Goal: Task Accomplishment & Management: Use online tool/utility

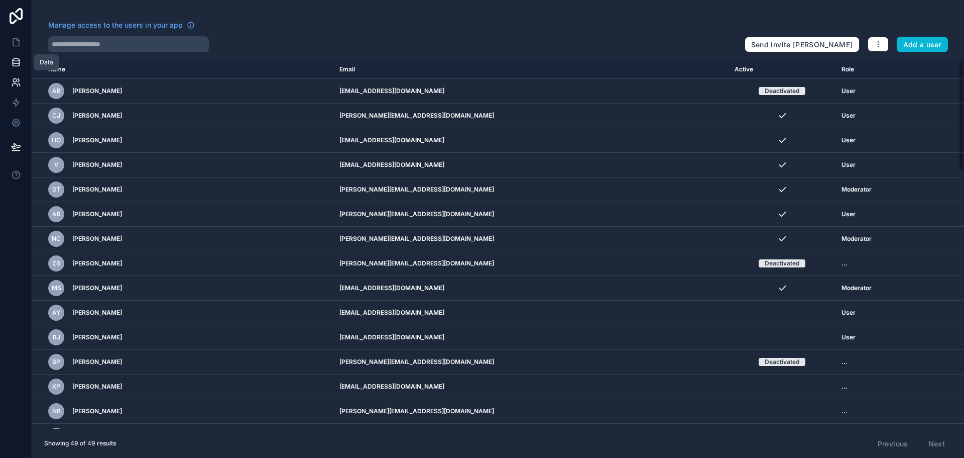
click at [25, 68] on link at bounding box center [16, 62] width 32 height 20
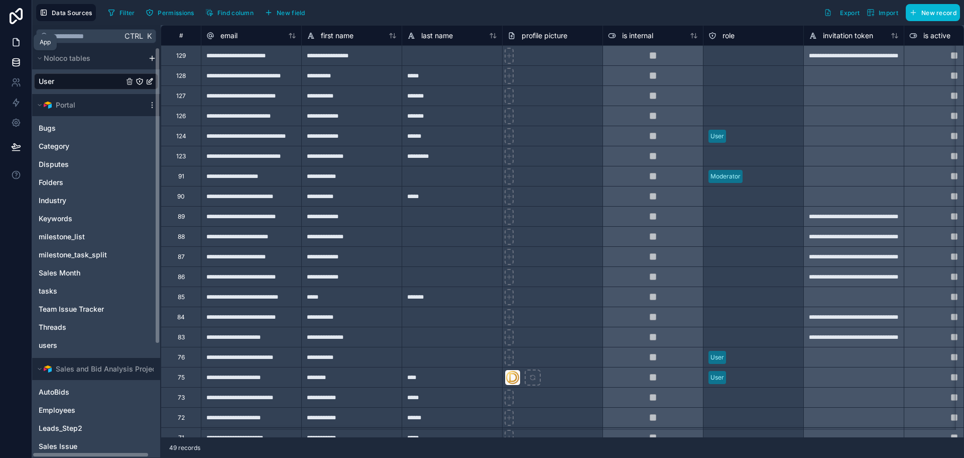
click at [17, 44] on icon at bounding box center [16, 42] width 10 height 10
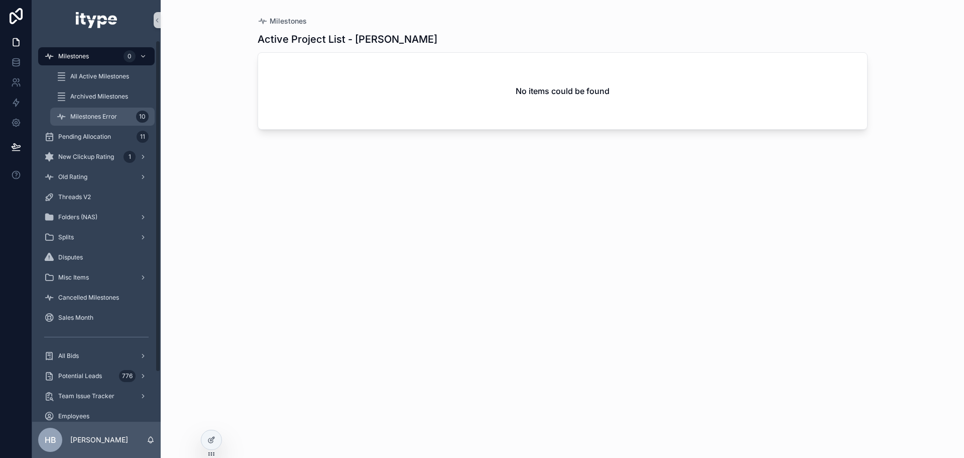
click at [90, 124] on div "Milestones Error 10" at bounding box center [102, 116] width 92 height 16
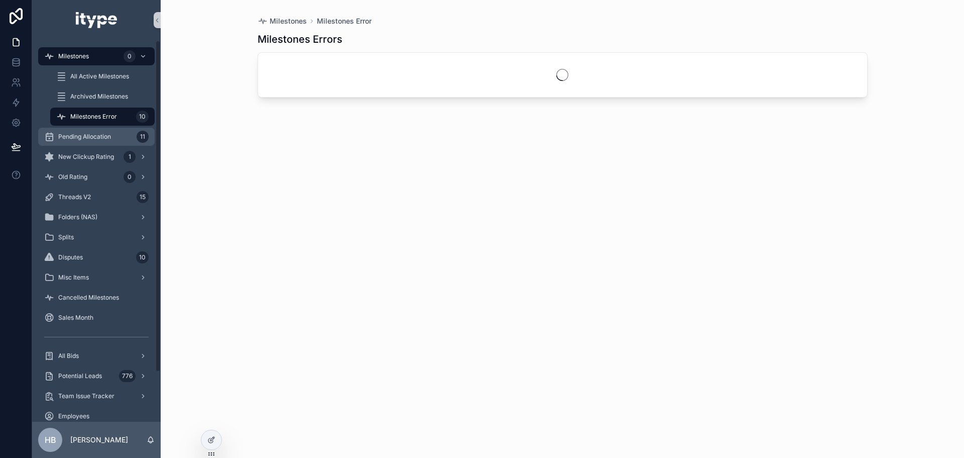
click at [88, 141] on div "Pending Allocation 11" at bounding box center [96, 137] width 104 height 16
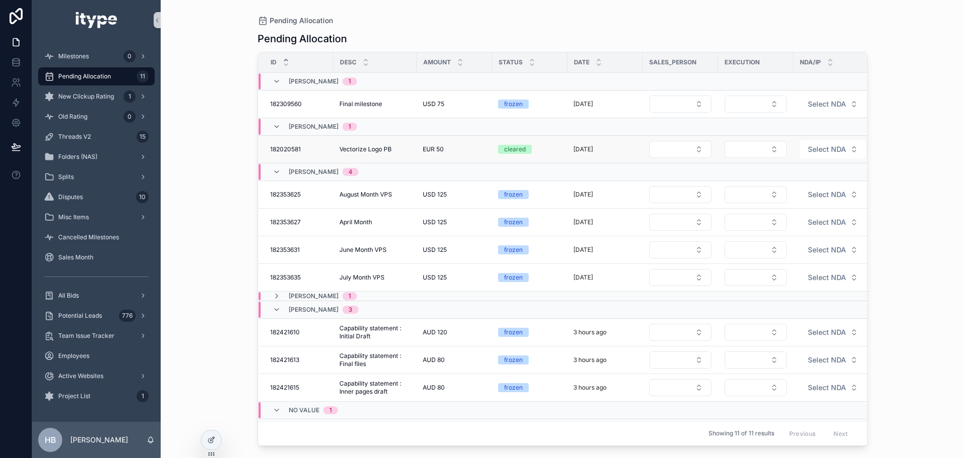
click at [403, 149] on div "Vectorize Logo PB Vectorize Logo PB" at bounding box center [375, 149] width 71 height 8
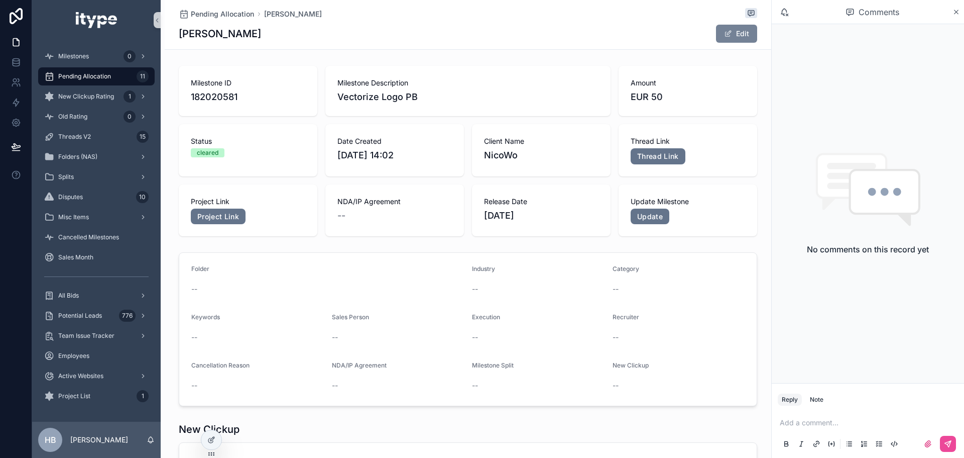
click at [733, 34] on button "Edit" at bounding box center [736, 34] width 41 height 18
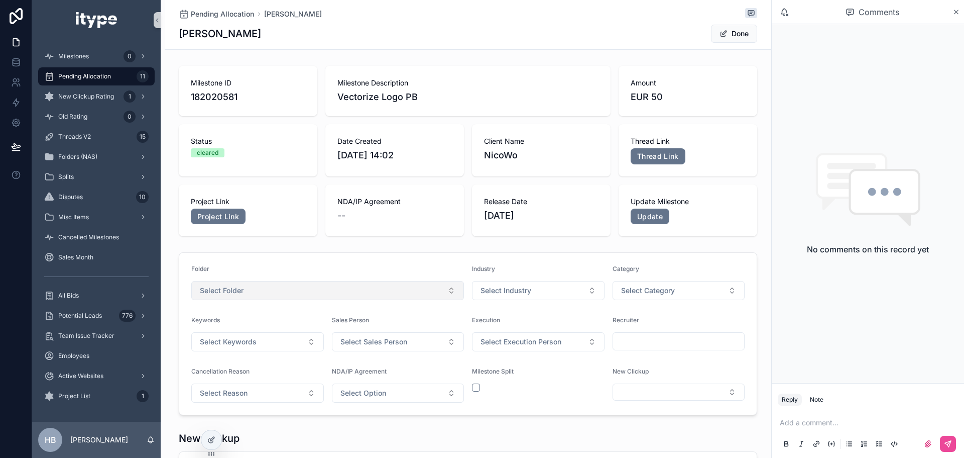
click at [270, 290] on button "Select Folder" at bounding box center [327, 290] width 273 height 19
type input "****"
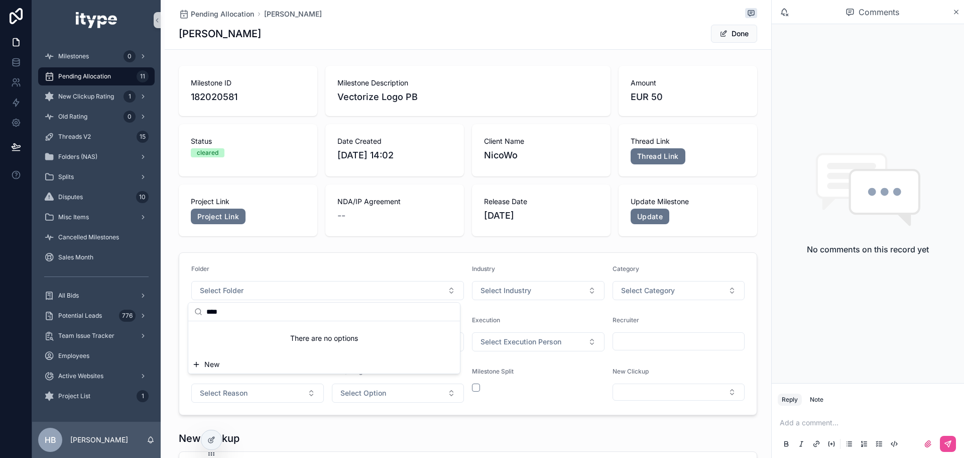
type input "****"
click at [221, 440] on div at bounding box center [211, 439] width 21 height 20
click at [213, 441] on icon at bounding box center [211, 439] width 8 height 8
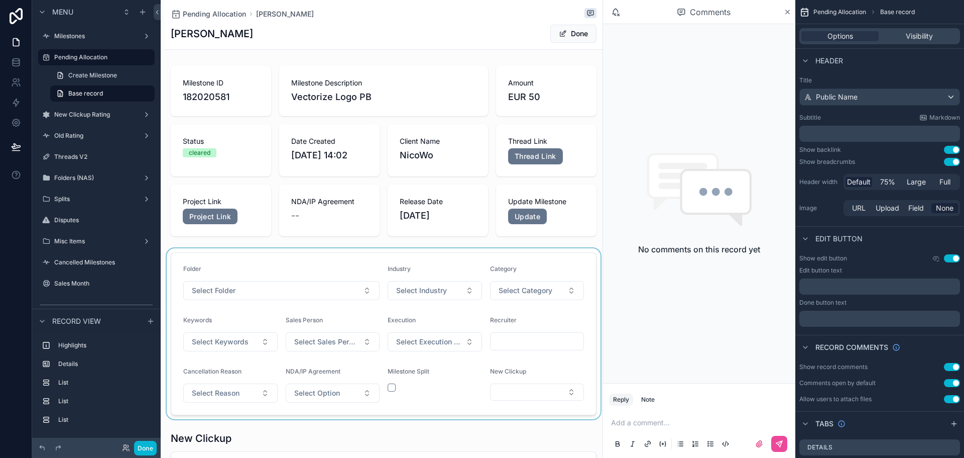
click at [310, 284] on div "scrollable content" at bounding box center [384, 333] width 438 height 171
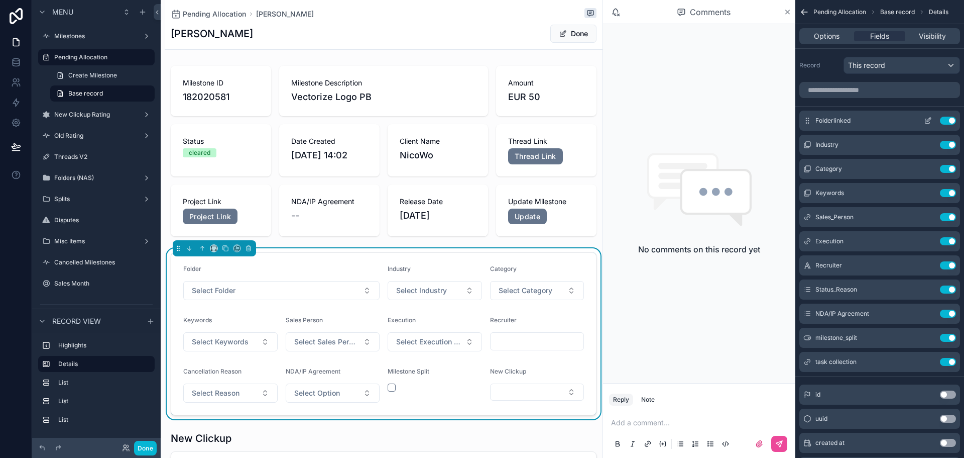
click at [926, 120] on icon "scrollable content" at bounding box center [928, 121] width 8 height 8
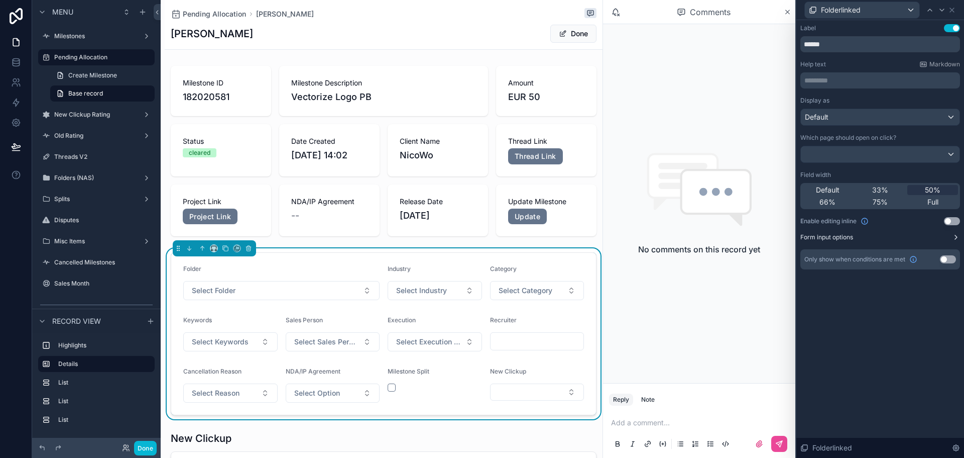
click at [857, 236] on button "Form input options" at bounding box center [881, 237] width 160 height 8
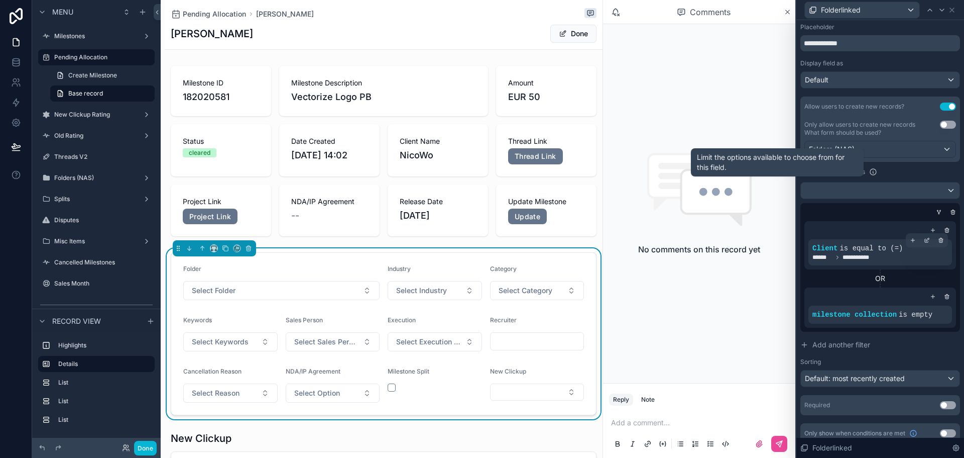
scroll to position [236, 0]
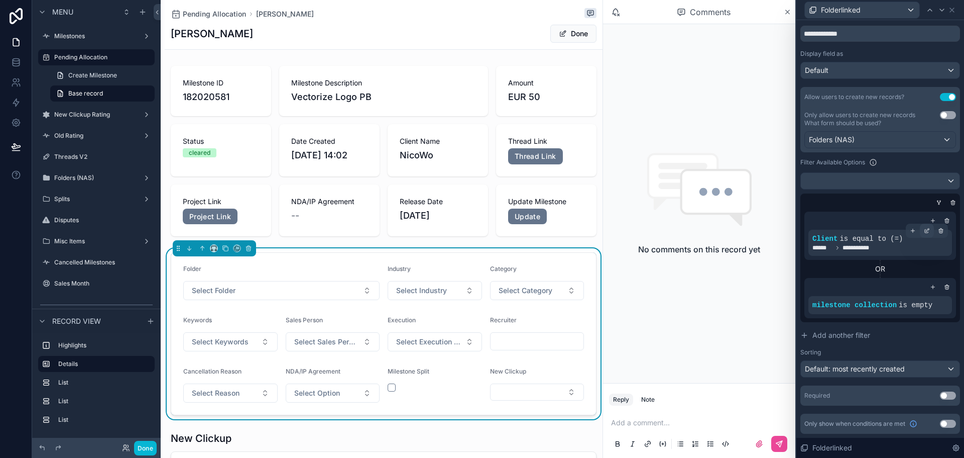
click at [924, 232] on div at bounding box center [927, 230] width 14 height 14
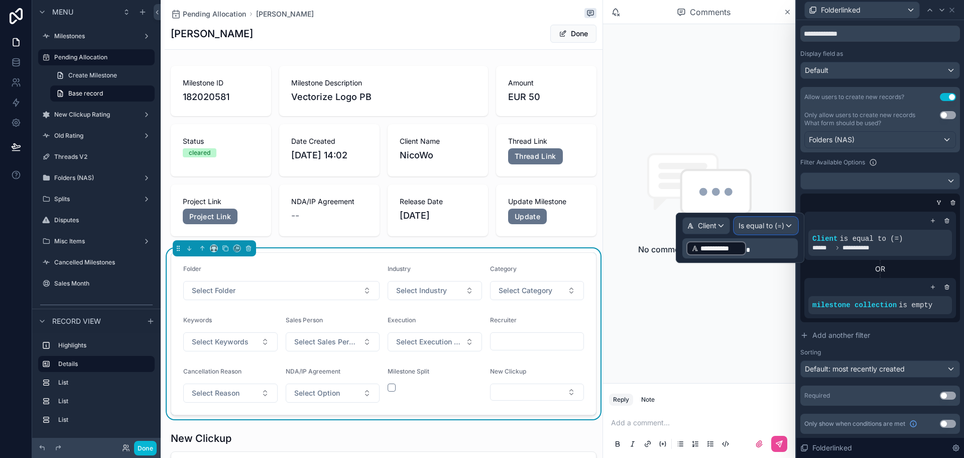
click at [760, 229] on span "Is equal to (=)" at bounding box center [762, 225] width 46 height 10
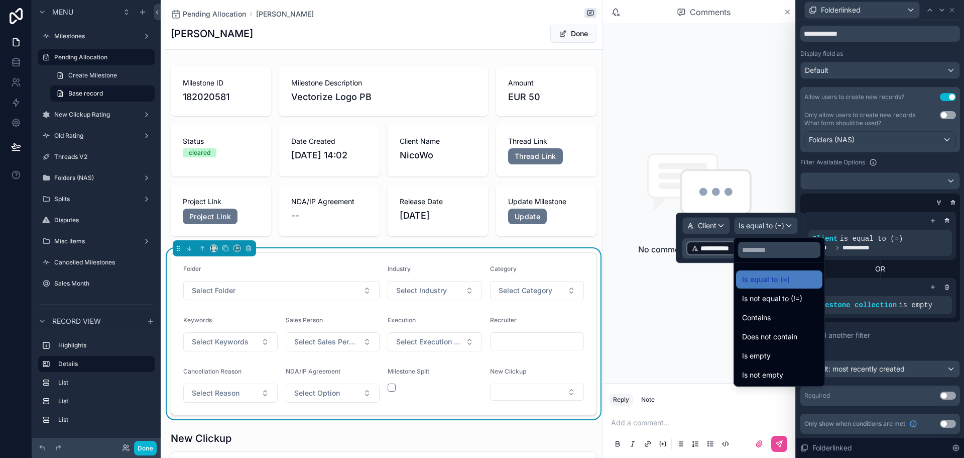
click at [773, 222] on div at bounding box center [740, 237] width 129 height 50
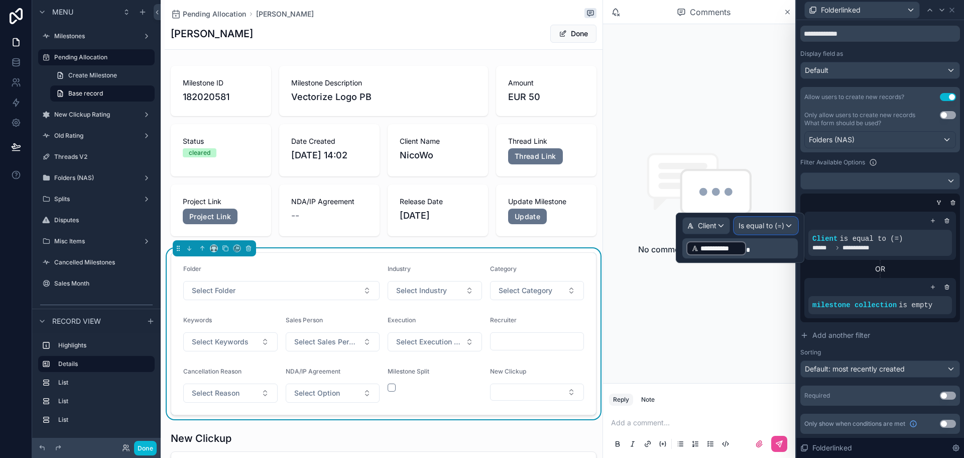
click at [772, 223] on span "Is equal to (=)" at bounding box center [762, 225] width 46 height 10
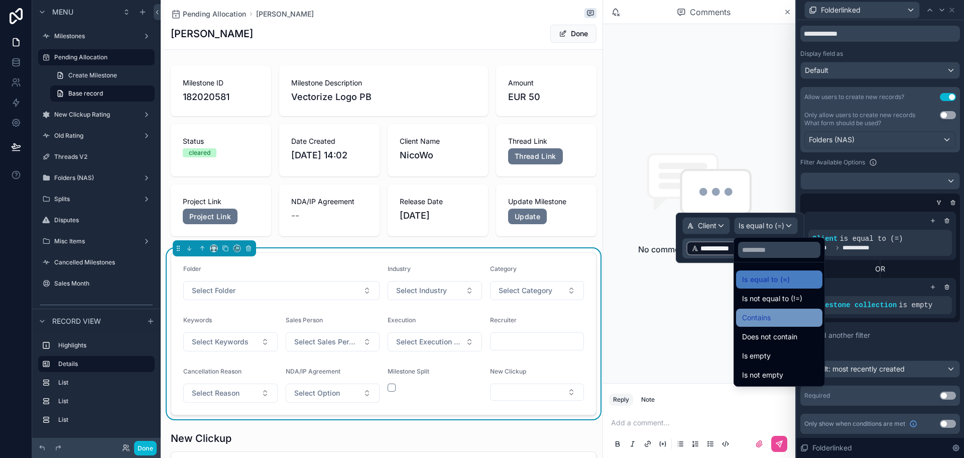
click at [768, 319] on span "Contains" at bounding box center [756, 317] width 29 height 12
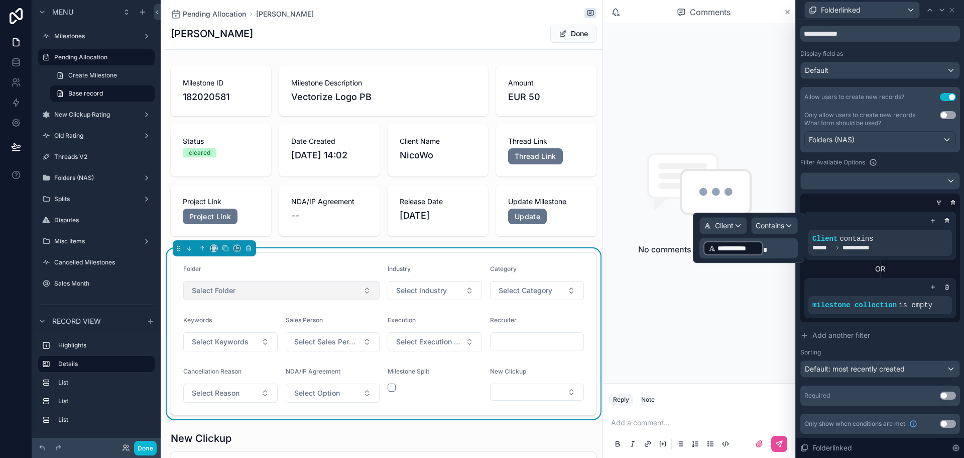
click at [222, 295] on span "Select Folder" at bounding box center [214, 290] width 44 height 10
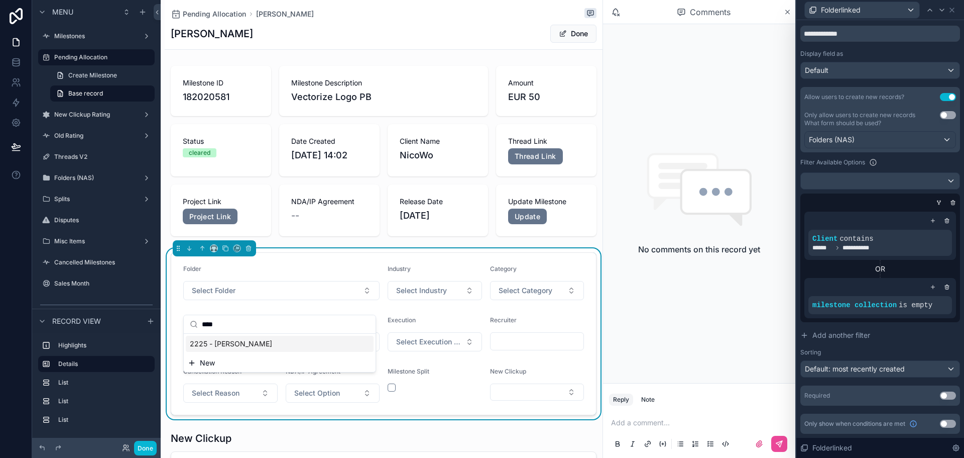
type input "****"
click at [713, 328] on div "No comments on this record yet" at bounding box center [699, 203] width 192 height 359
click at [152, 448] on button "Done" at bounding box center [145, 447] width 23 height 15
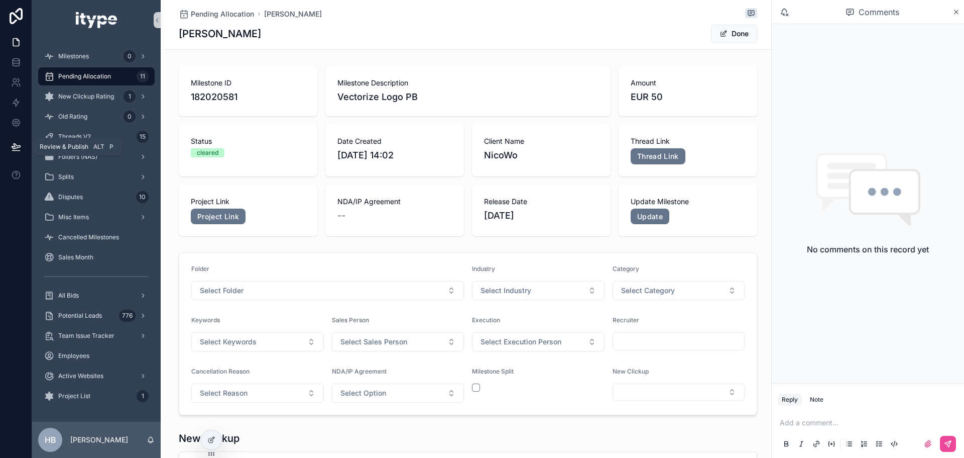
click at [20, 149] on icon at bounding box center [16, 147] width 10 height 10
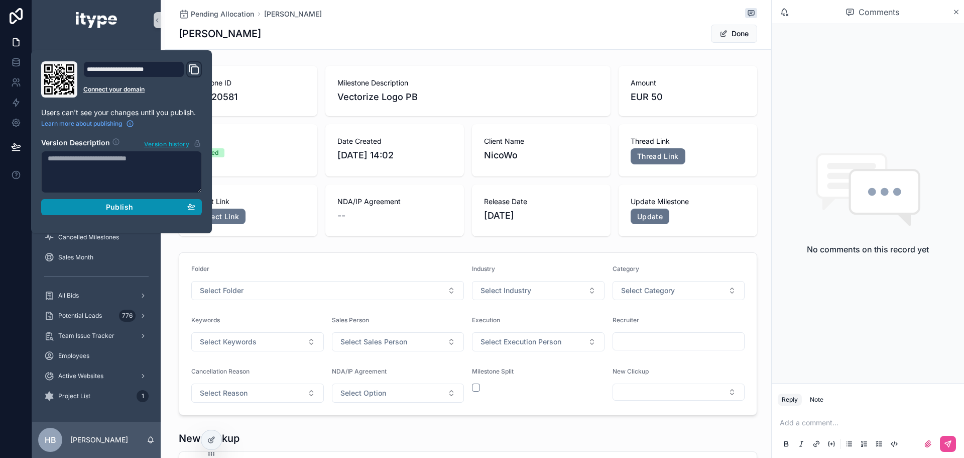
click at [97, 204] on div "Publish" at bounding box center [122, 206] width 148 height 9
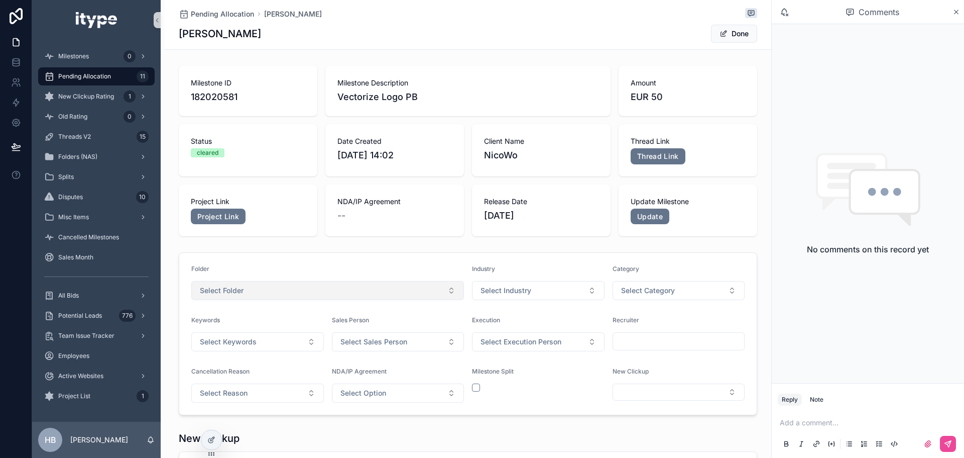
click at [306, 290] on button "Select Folder" at bounding box center [327, 290] width 273 height 19
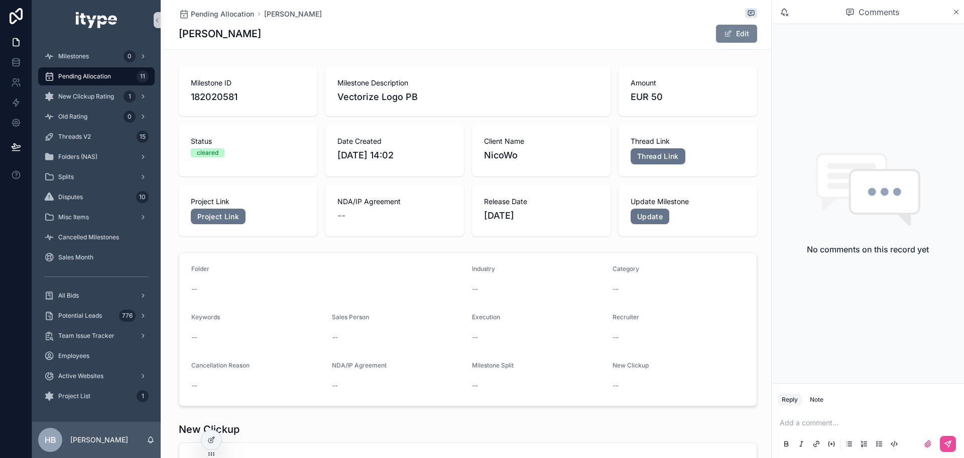
click at [733, 33] on button "Edit" at bounding box center [736, 34] width 41 height 18
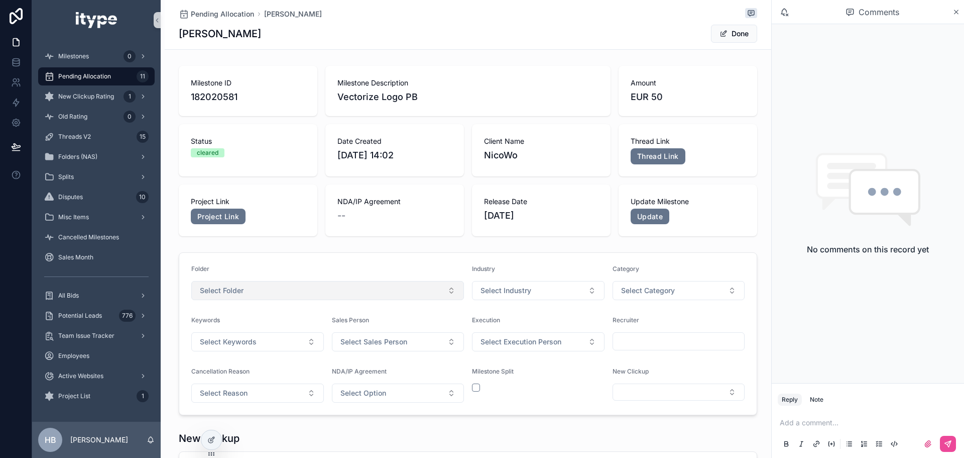
click at [265, 283] on button "Select Folder" at bounding box center [327, 290] width 273 height 19
type input "****"
click at [284, 310] on input "****" at bounding box center [330, 311] width 248 height 18
click at [272, 275] on div "Folder" at bounding box center [327, 271] width 273 height 12
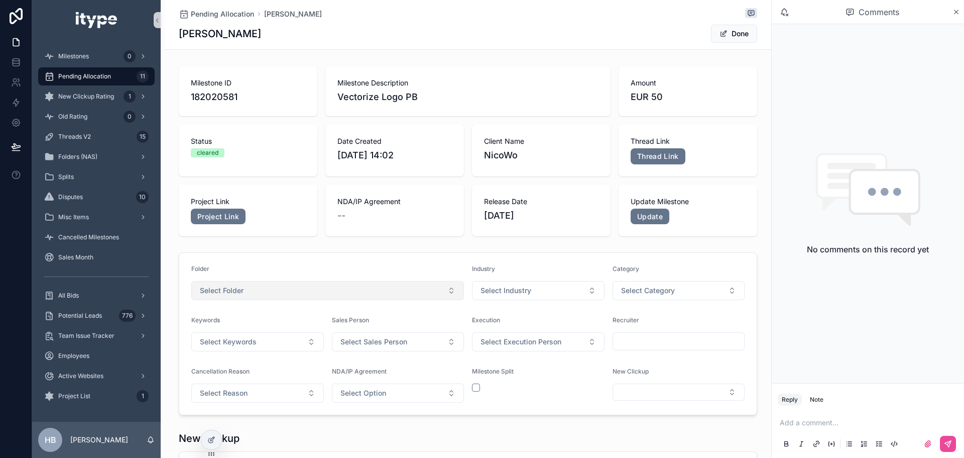
click at [264, 286] on button "Select Folder" at bounding box center [327, 290] width 273 height 19
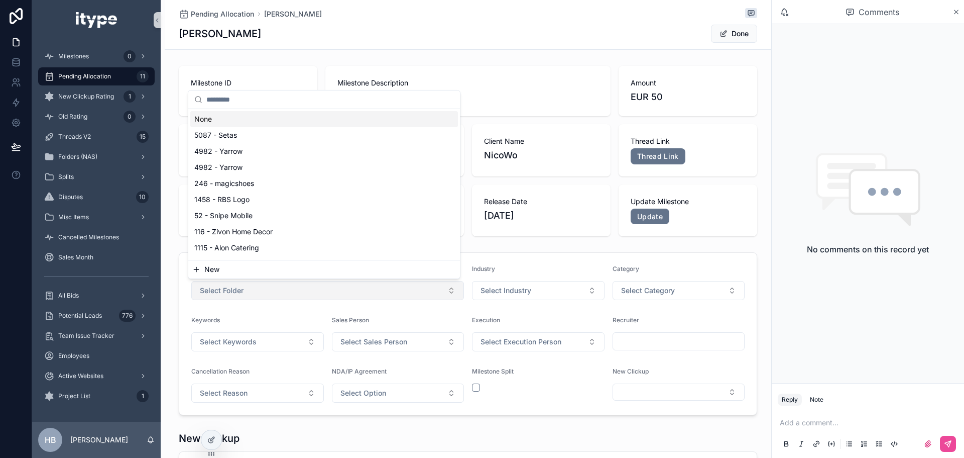
click at [264, 286] on button "Select Folder" at bounding box center [327, 290] width 273 height 19
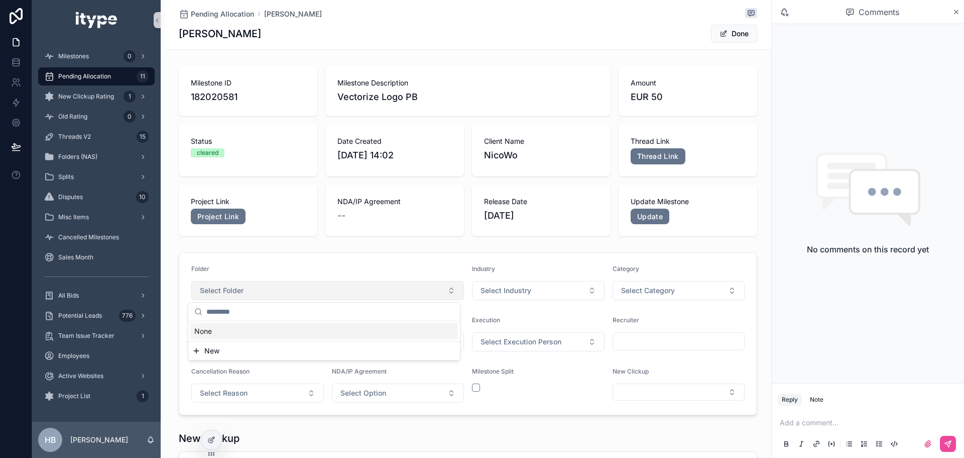
click at [264, 286] on button "Select Folder" at bounding box center [327, 290] width 273 height 19
click at [291, 287] on button "Select Folder" at bounding box center [327, 290] width 273 height 19
